Goal: Check status

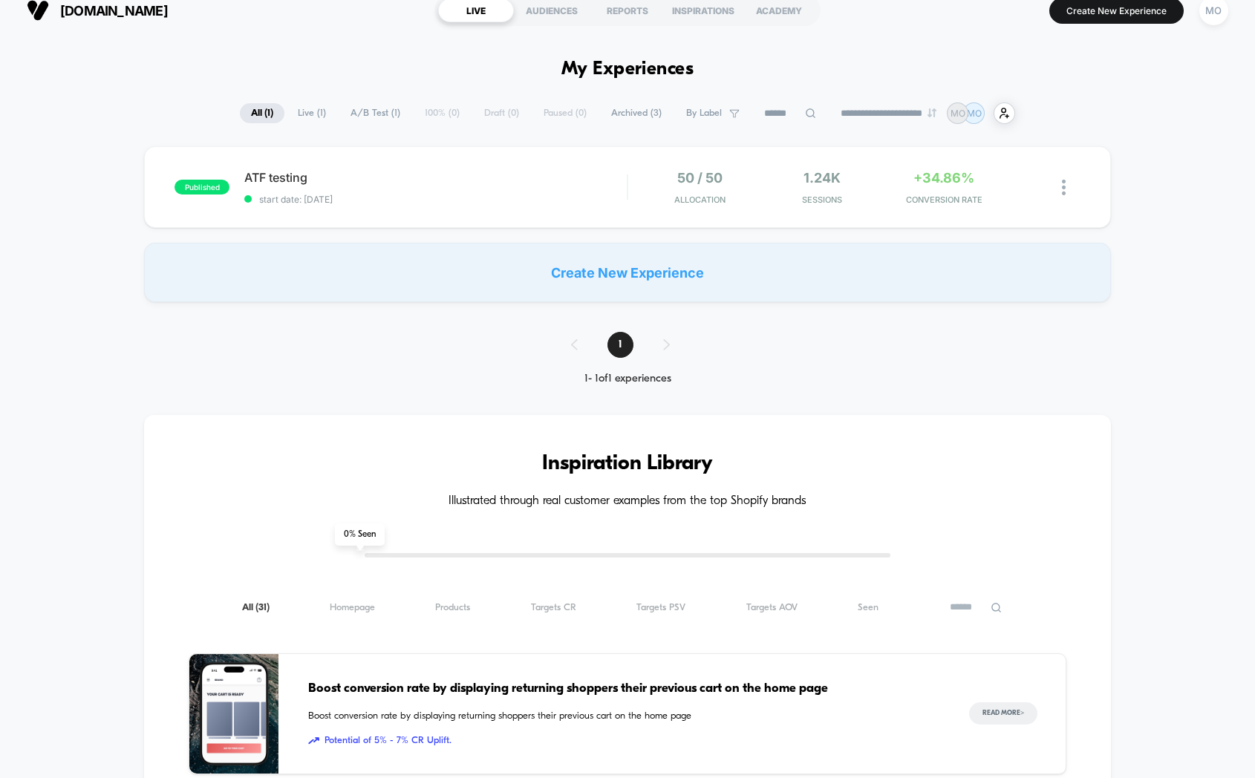
scroll to position [17, 0]
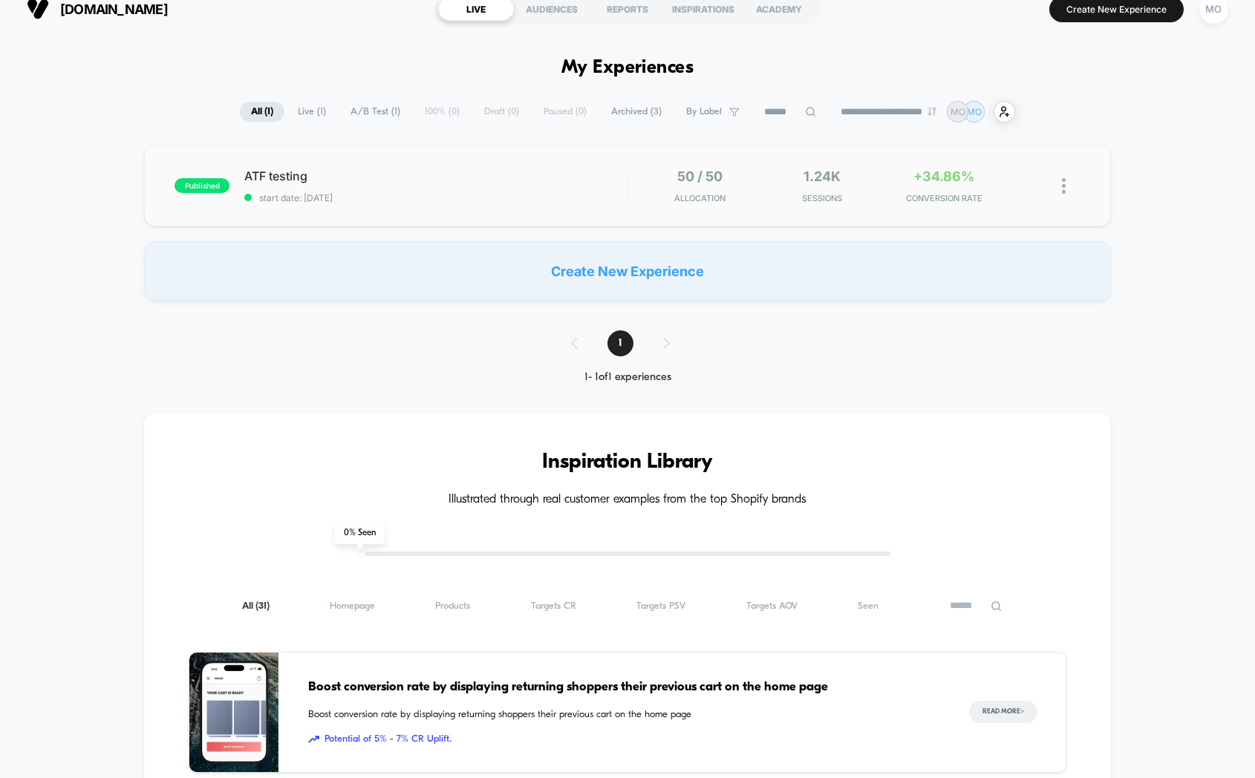
click at [379, 163] on div "published ATF testing start date: [DATE] 50 / 50 Allocation 1.24k Sessions +34.…" at bounding box center [627, 186] width 966 height 82
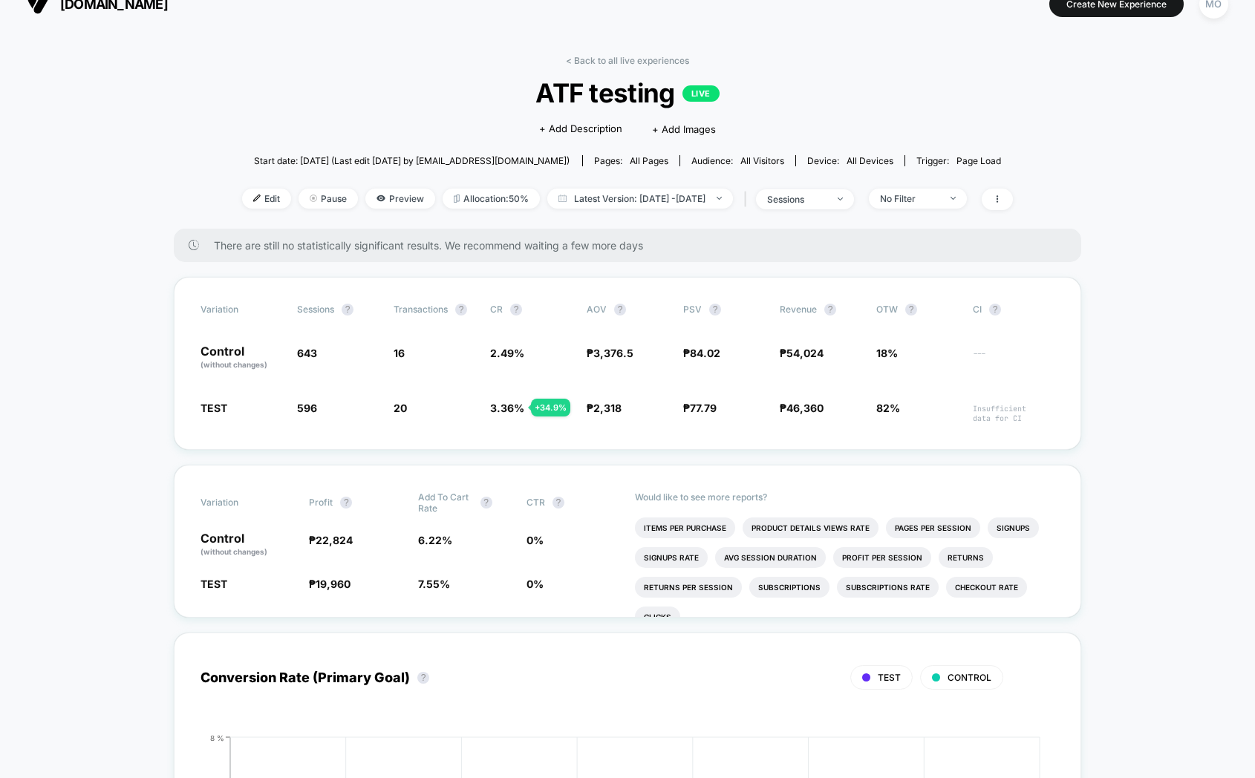
scroll to position [24, 0]
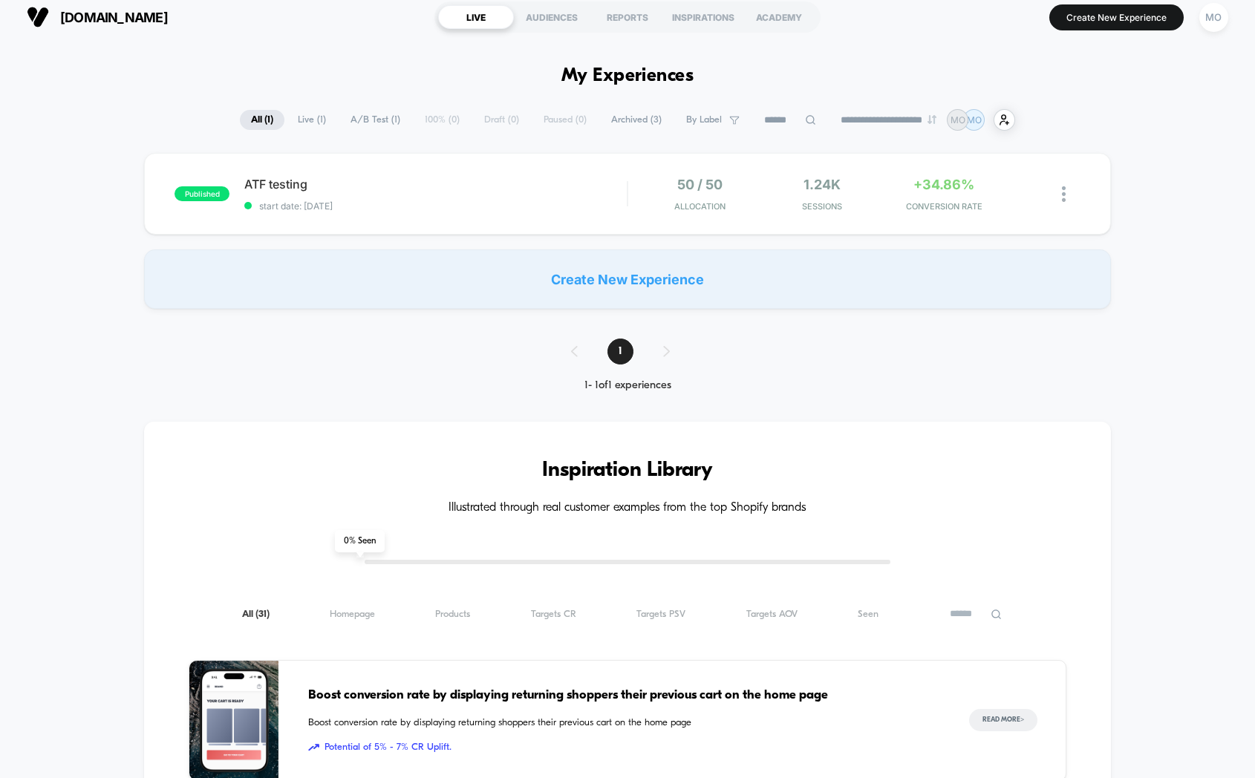
scroll to position [10, 0]
